Goal: Task Accomplishment & Management: Use online tool/utility

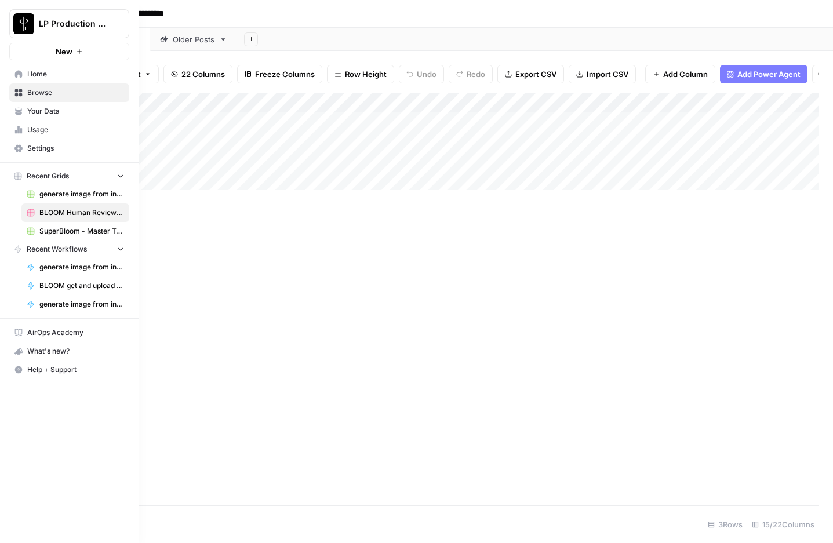
click at [50, 76] on span "Home" at bounding box center [75, 74] width 97 height 10
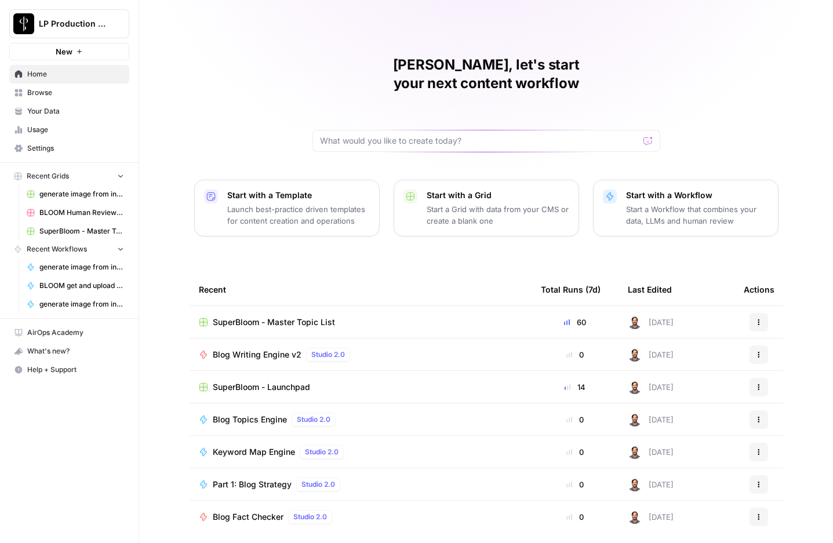
click at [45, 95] on span "Browse" at bounding box center [75, 93] width 97 height 10
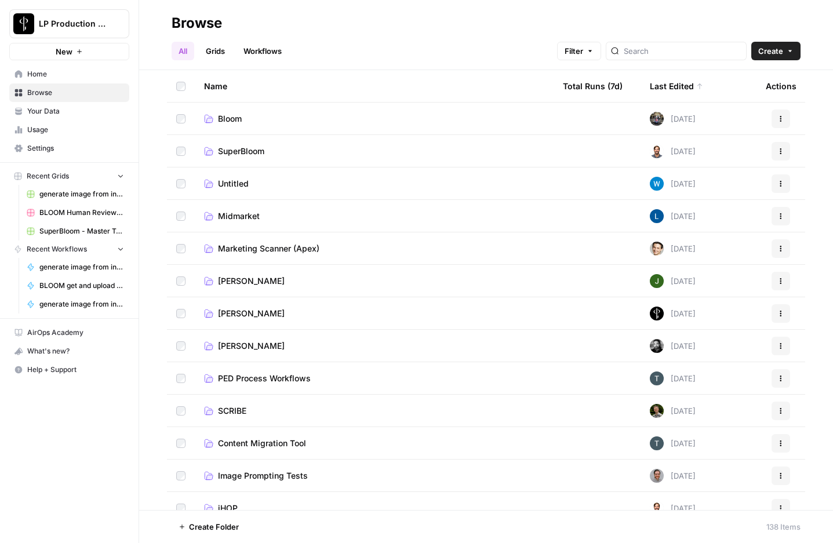
click at [220, 155] on span "SuperBloom" at bounding box center [241, 152] width 46 height 12
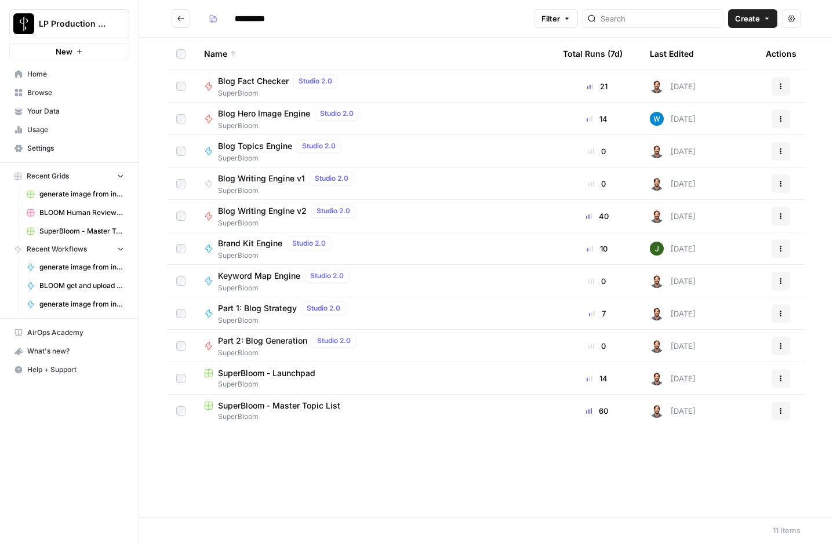
click at [267, 249] on div "Brand Kit Engine Studio 2.0" at bounding box center [277, 244] width 118 height 14
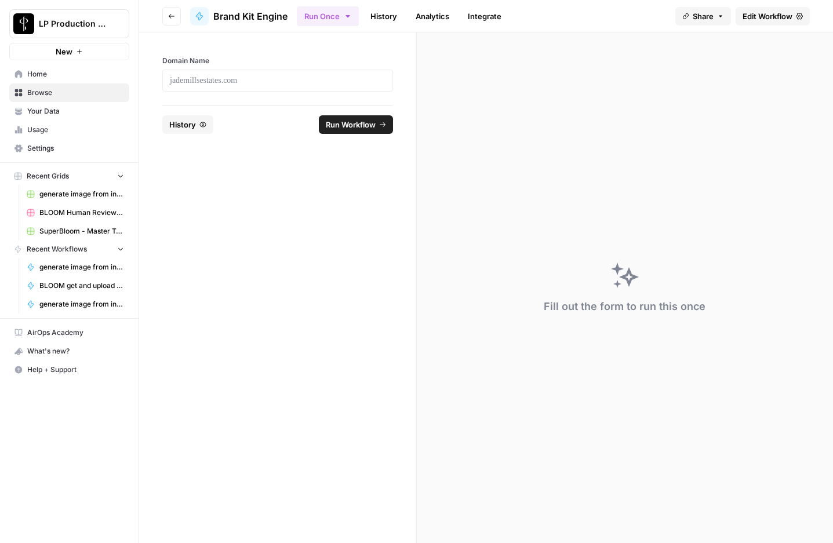
click at [769, 13] on span "Edit Workflow" at bounding box center [768, 16] width 50 height 12
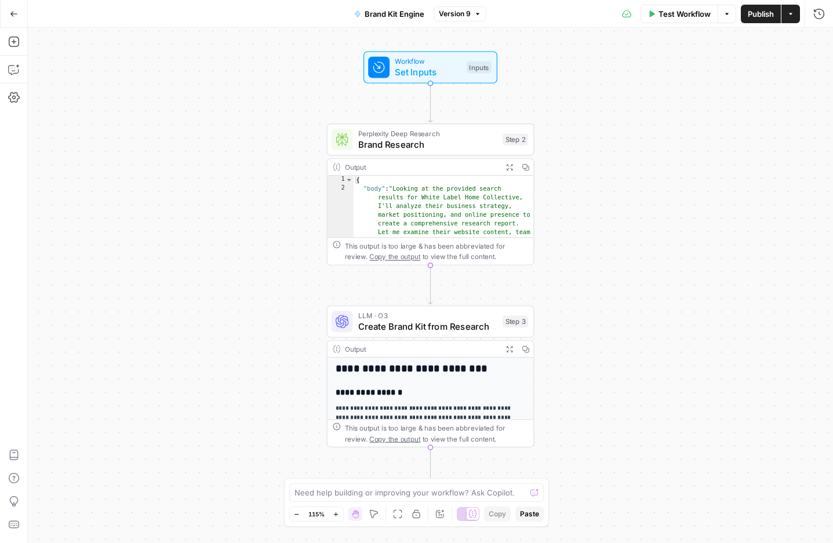
click at [14, 18] on button "Go Back" at bounding box center [13, 13] width 21 height 21
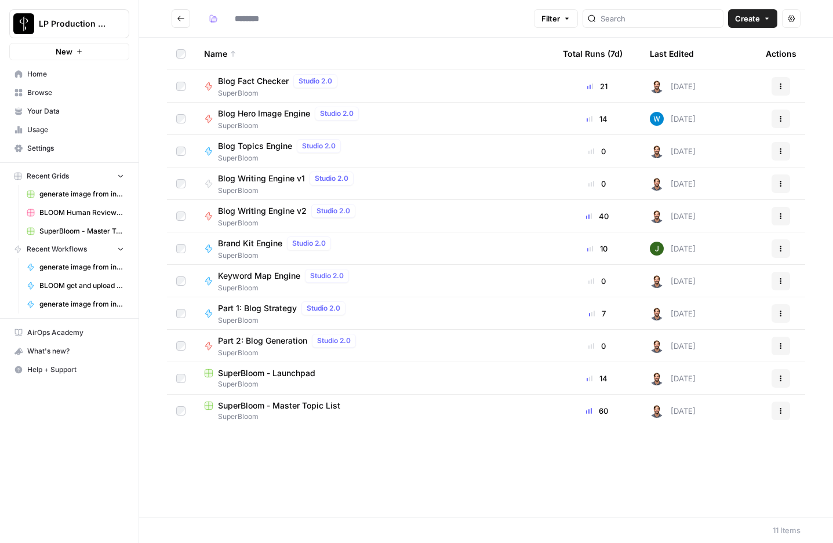
type input "**********"
click at [173, 14] on button "Go back" at bounding box center [181, 18] width 19 height 19
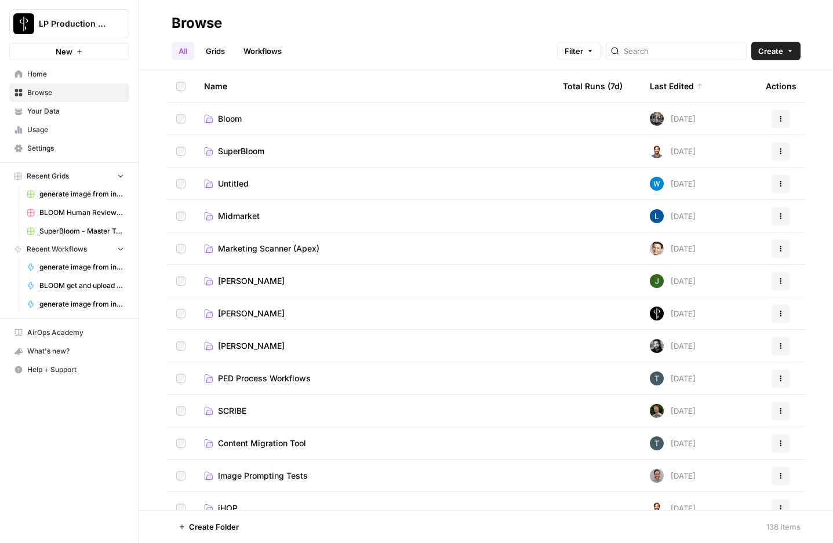
click at [228, 279] on span "[PERSON_NAME]" at bounding box center [251, 281] width 67 height 12
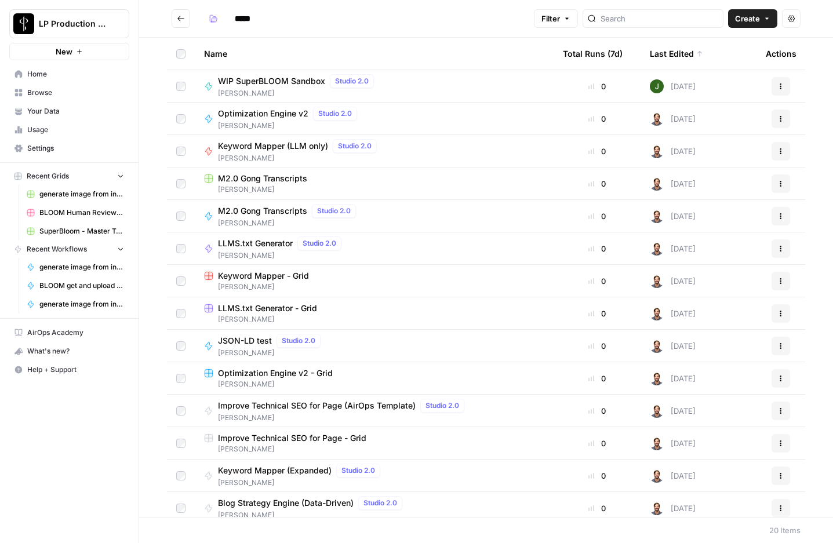
click at [253, 245] on span "LLMS.txt Generator" at bounding box center [255, 244] width 75 height 12
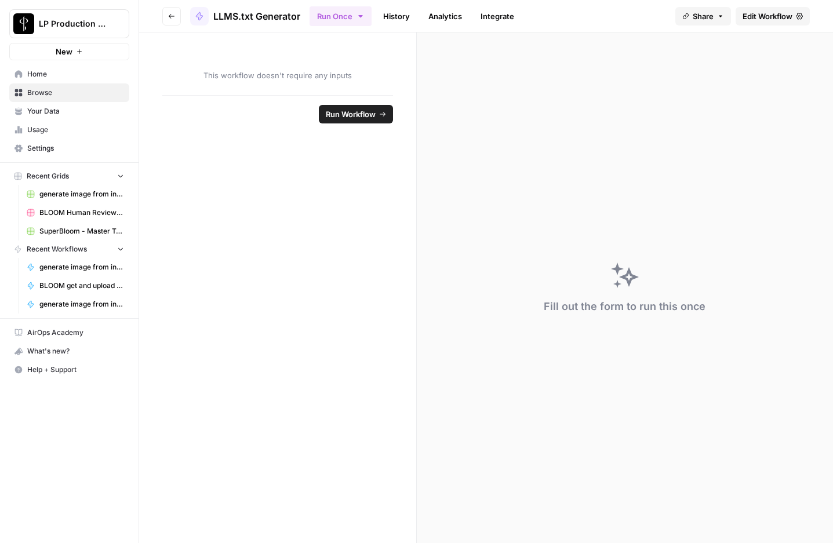
click at [804, 13] on link "Edit Workflow" at bounding box center [773, 16] width 74 height 19
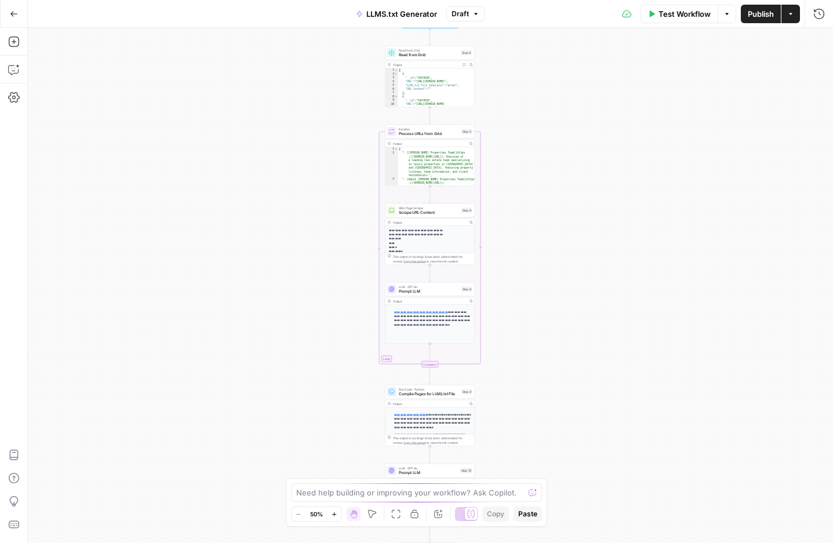
click at [351, 201] on div "Workflow Set Inputs Inputs Read from Grid Read from Grid Step 4 Output Expand O…" at bounding box center [430, 285] width 805 height 515
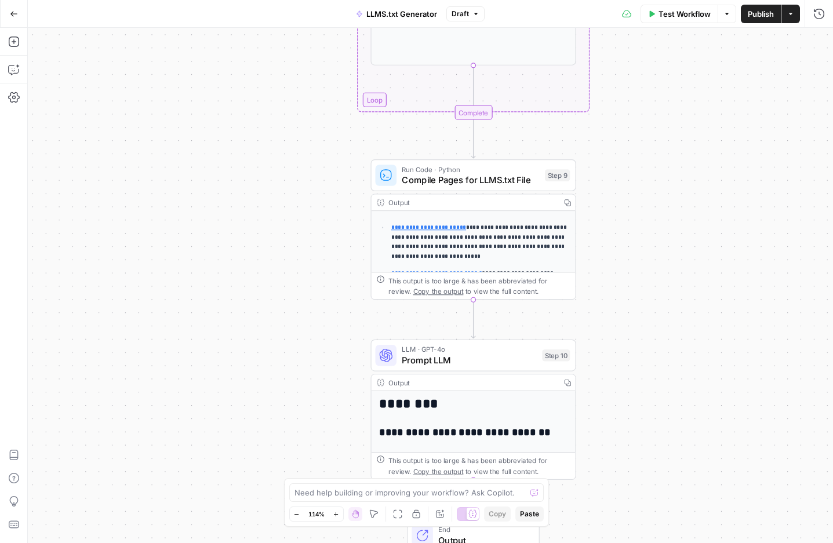
click at [11, 13] on icon "button" at bounding box center [13, 13] width 7 height 5
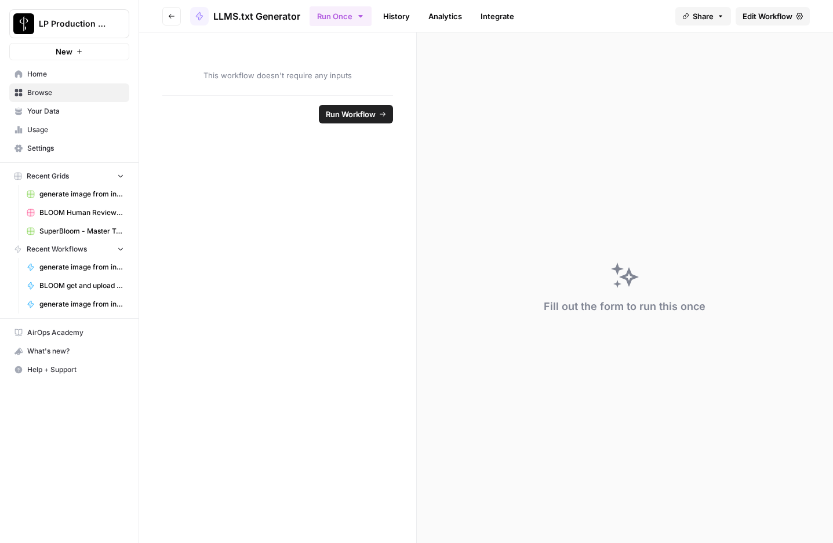
click at [171, 13] on icon "button" at bounding box center [171, 16] width 7 height 7
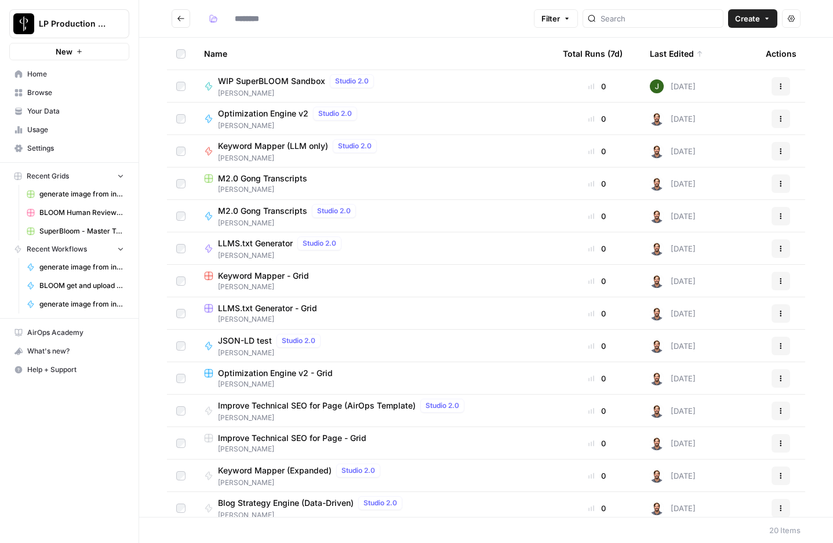
type input "*****"
click at [181, 17] on icon "Go back" at bounding box center [181, 18] width 8 height 8
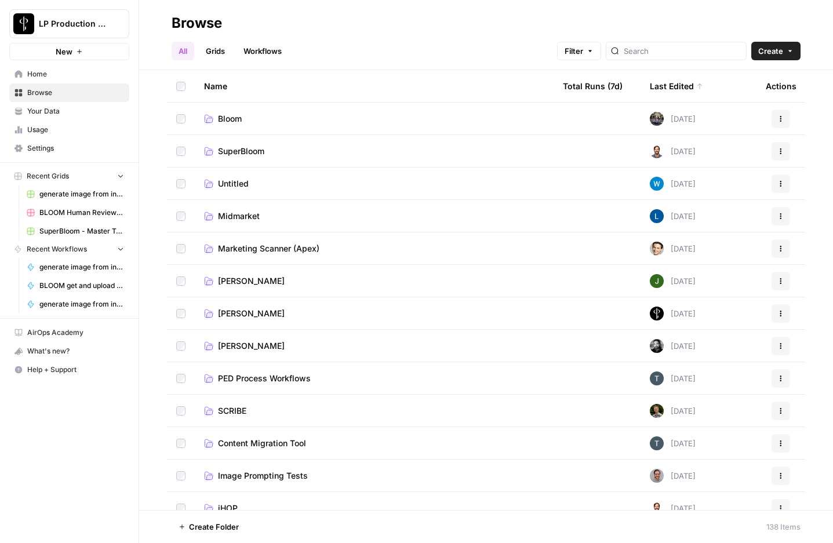
click at [262, 50] on link "Workflows" at bounding box center [263, 51] width 52 height 19
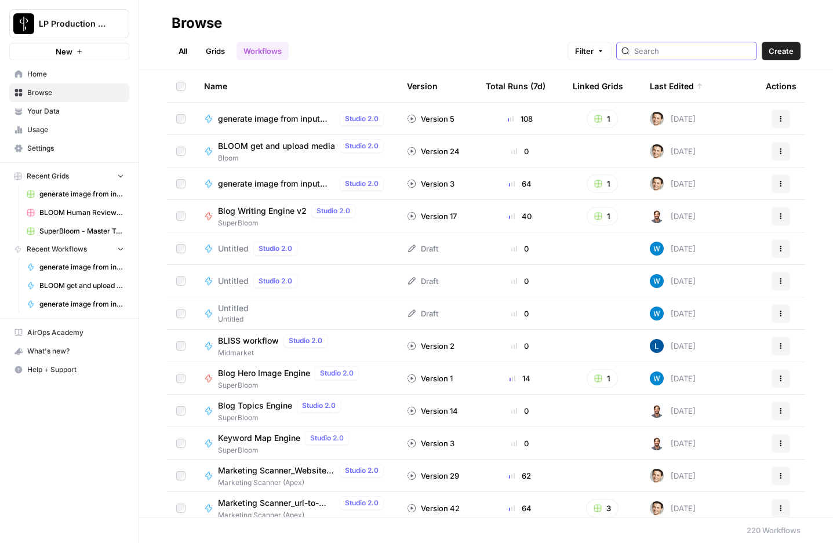
click at [692, 48] on input "search" at bounding box center [693, 51] width 118 height 12
type input "llm"
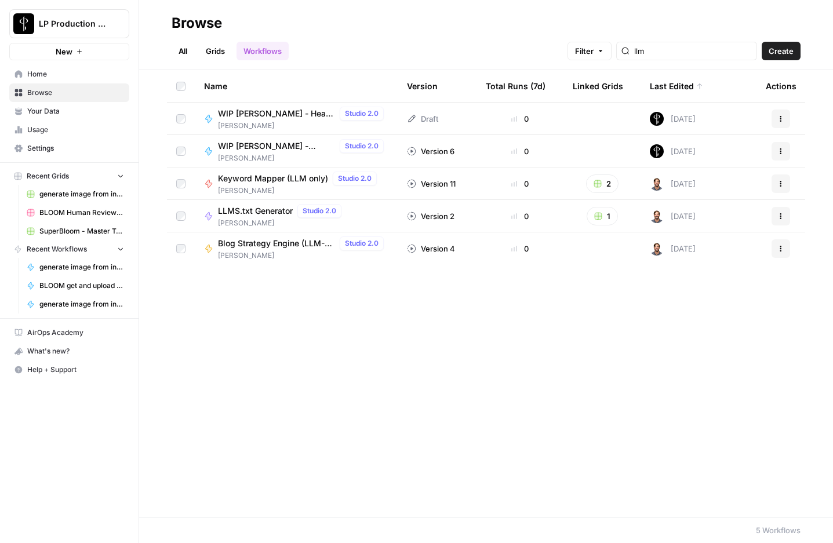
click at [266, 210] on span "LLMS.txt Generator" at bounding box center [255, 211] width 75 height 12
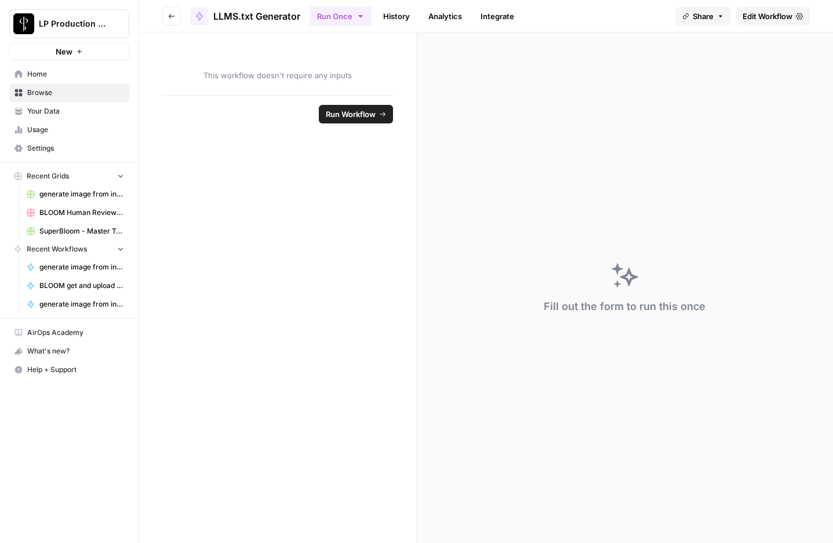
click at [764, 16] on span "Edit Workflow" at bounding box center [768, 16] width 50 height 12
